Goal: Navigation & Orientation: Find specific page/section

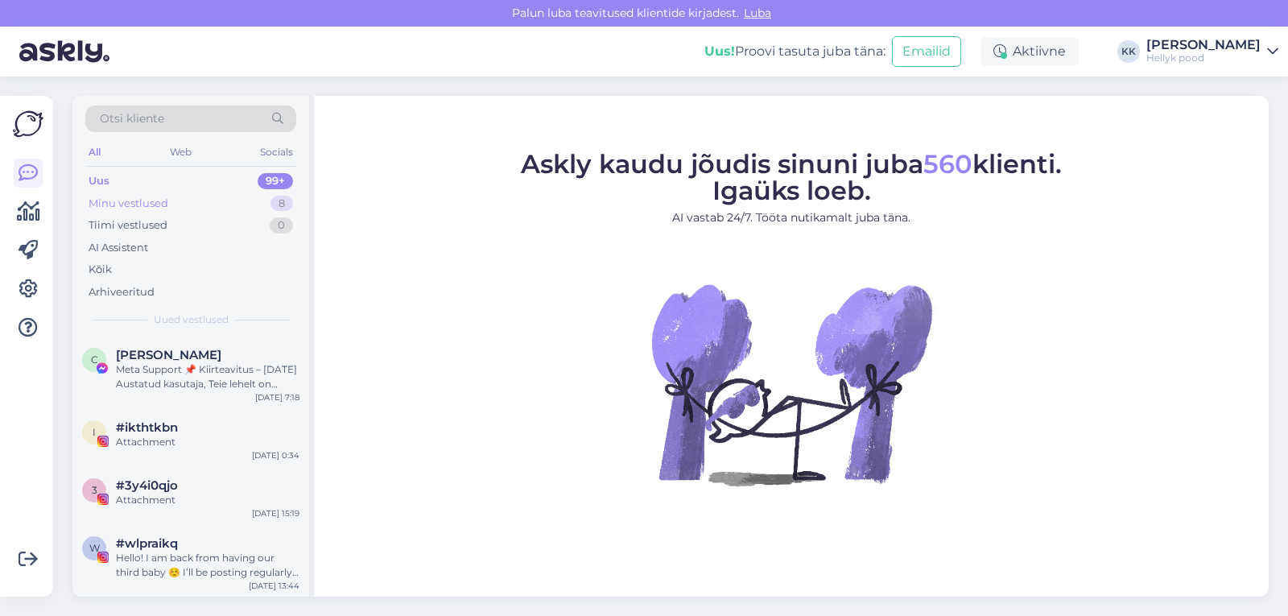
click at [118, 200] on div "Minu vestlused" at bounding box center [129, 204] width 80 height 16
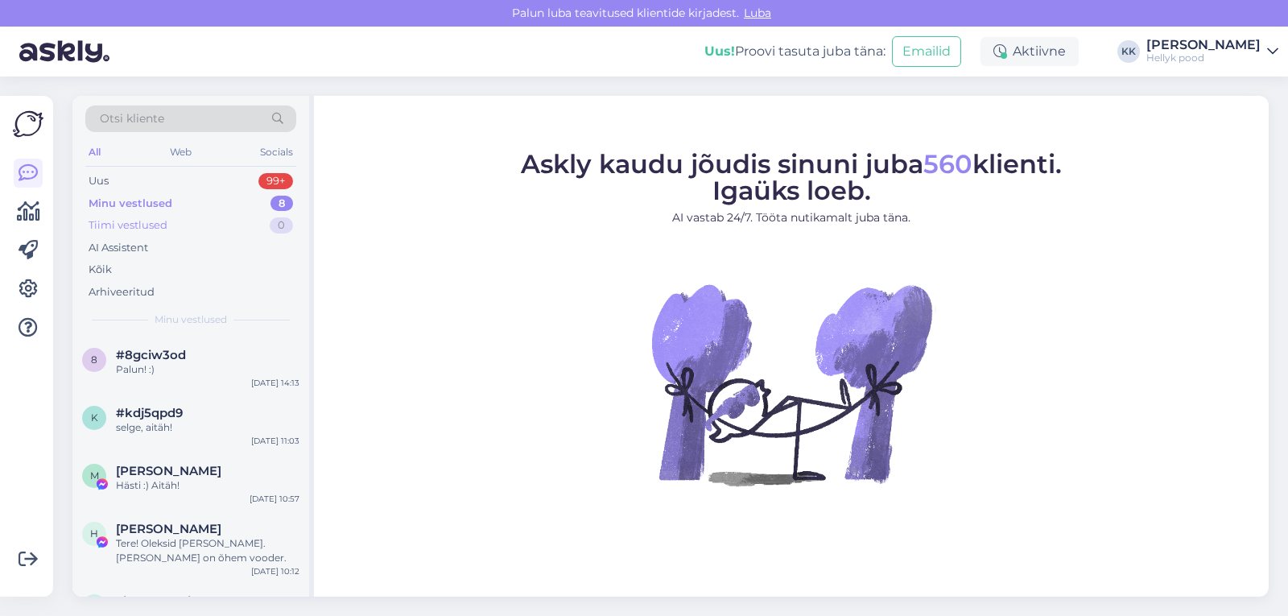
click at [126, 228] on div "Tiimi vestlused" at bounding box center [128, 225] width 79 height 16
